Goal: Find contact information: Find contact information

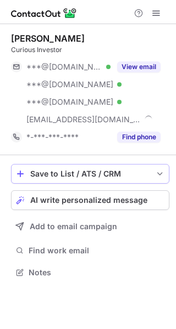
scroll to position [265, 176]
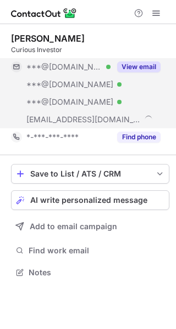
click at [139, 65] on button "View email" at bounding box center [138, 67] width 43 height 11
